Goal: Download file/media

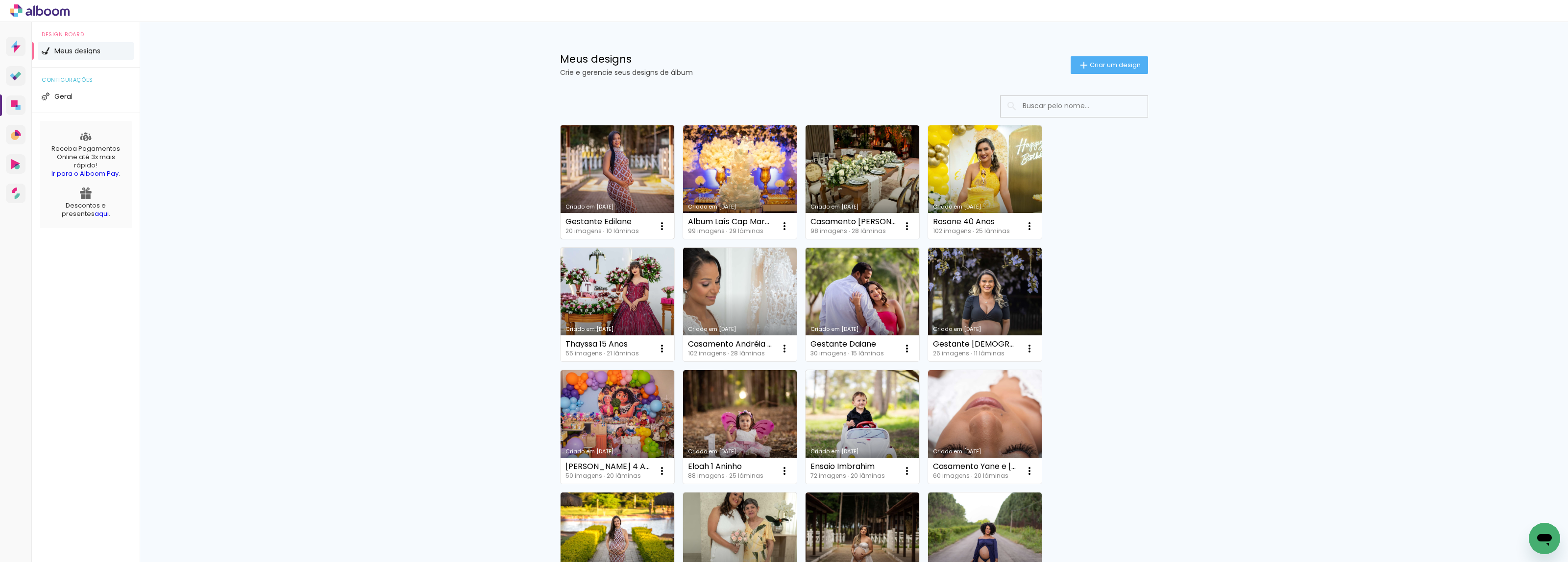
click at [626, 156] on link "Criado em [DATE]" at bounding box center [617, 182] width 113 height 113
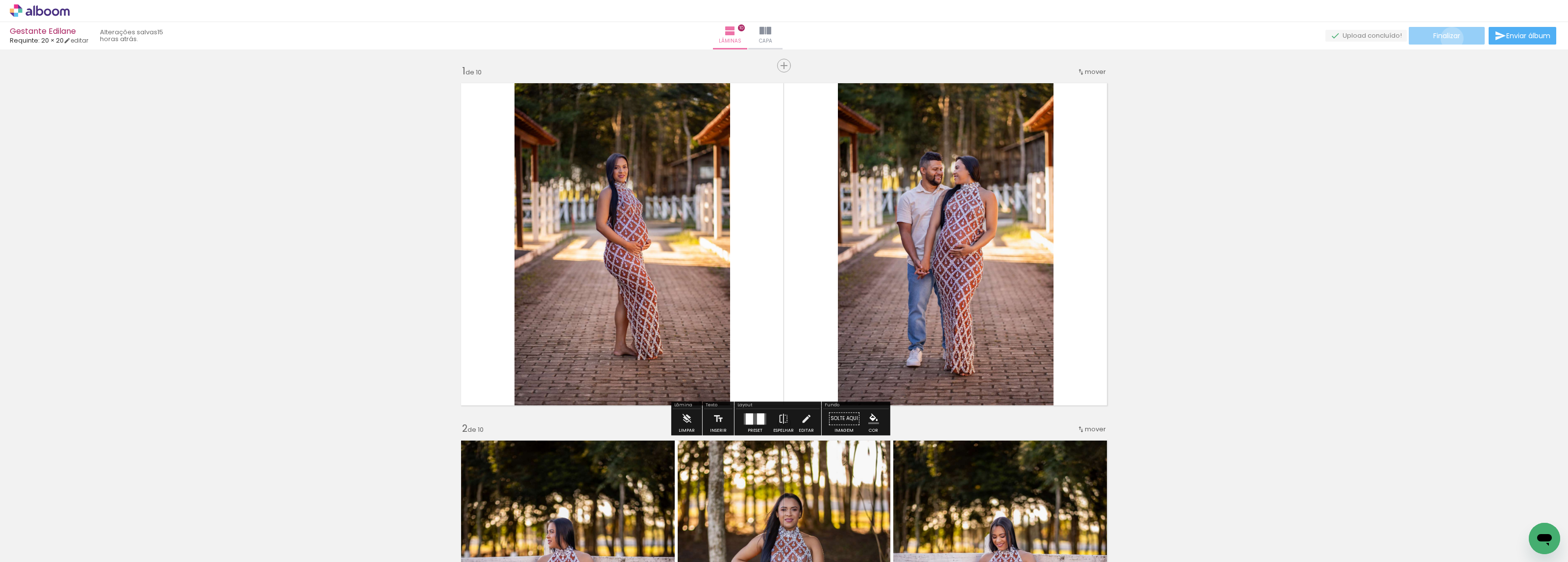
click at [1449, 38] on span "Finalizar" at bounding box center [1447, 35] width 27 height 7
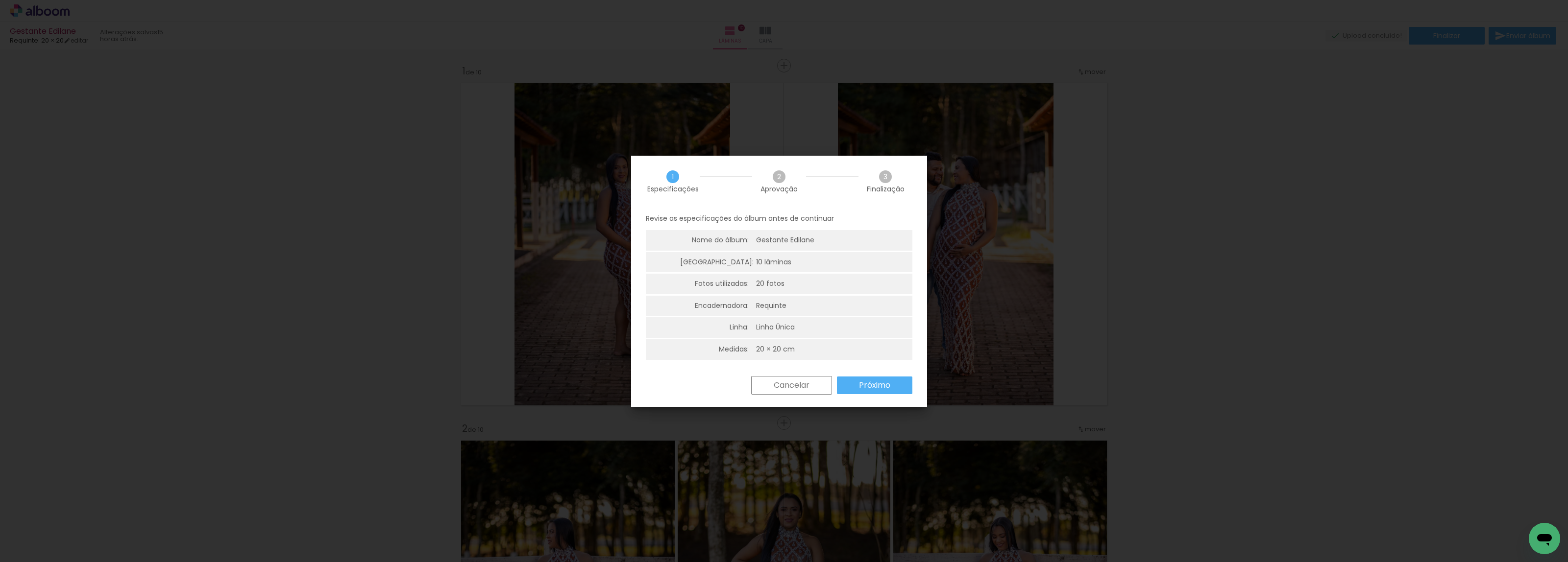
click at [0, 0] on slot "Próximo" at bounding box center [0, 0] width 0 height 0
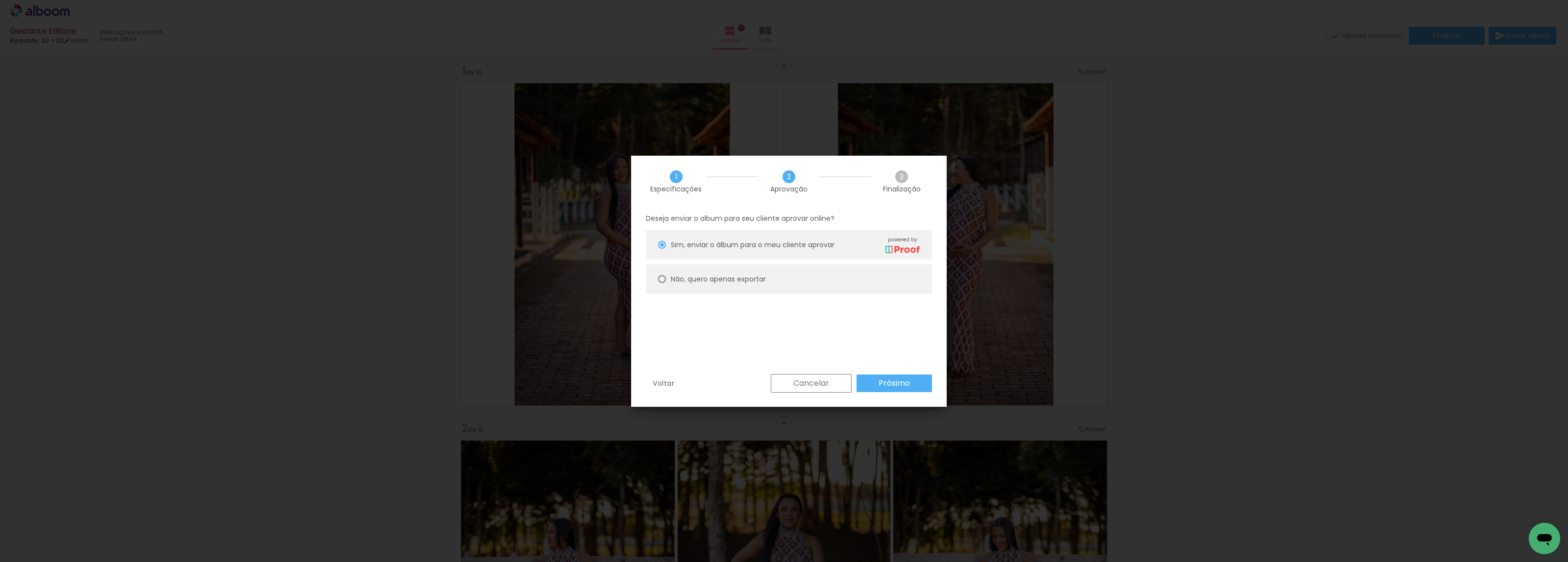
click at [832, 289] on paper-radio-button "Não, quero apenas exportar" at bounding box center [788, 279] width 286 height 29
type paper-radio-button "on"
click at [872, 374] on div "Cancelar Próximo" at bounding box center [848, 383] width 166 height 18
click at [875, 382] on paper-button "Próximo" at bounding box center [894, 384] width 75 height 18
type input "Alta, 300 DPI"
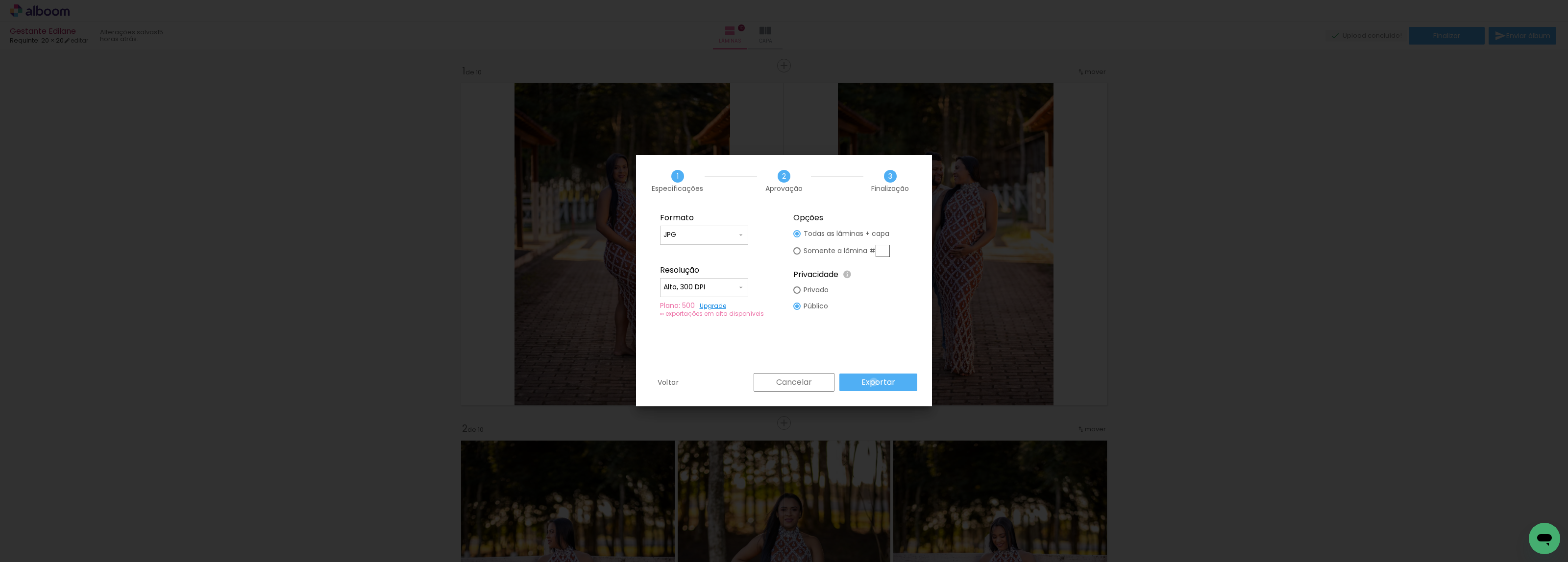
click at [0, 0] on slot "Exportar" at bounding box center [0, 0] width 0 height 0
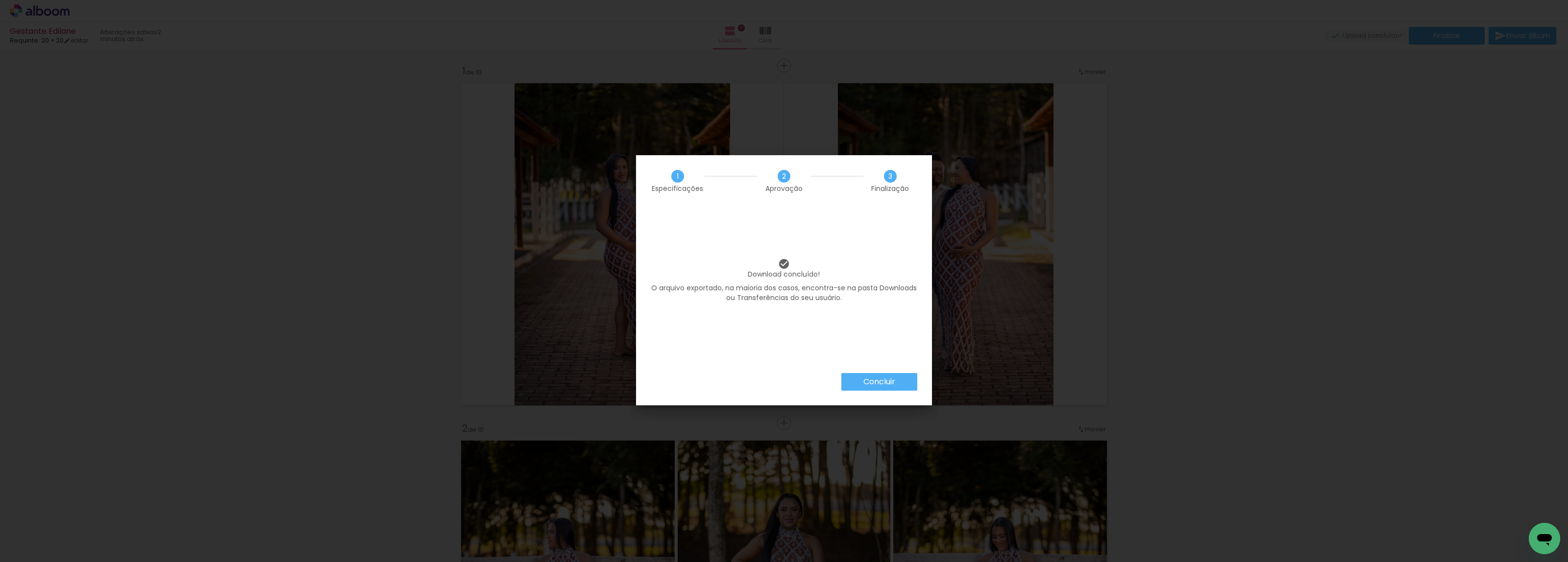
click at [895, 386] on paper-button "Concluir" at bounding box center [879, 382] width 76 height 18
